Goal: Task Accomplishment & Management: Manage account settings

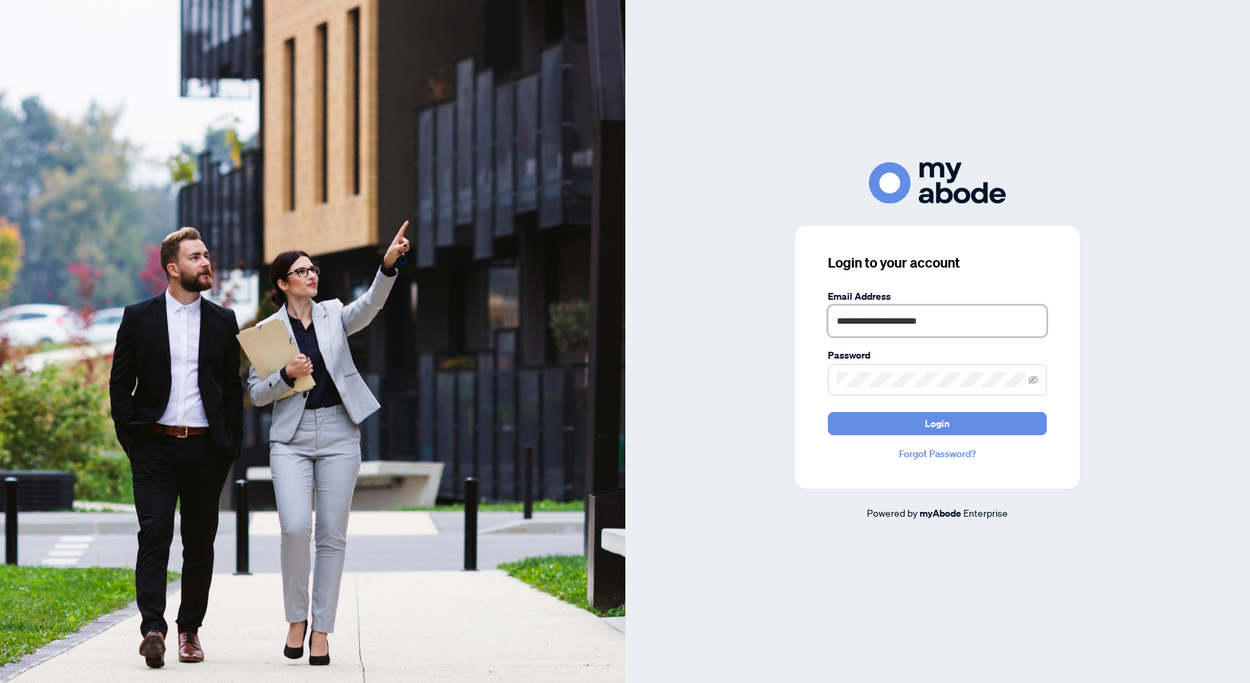
click at [947, 309] on input "**********" at bounding box center [937, 320] width 219 height 31
type input "**********"
click at [955, 424] on button "Login" at bounding box center [937, 423] width 219 height 23
